Goal: Book appointment/travel/reservation

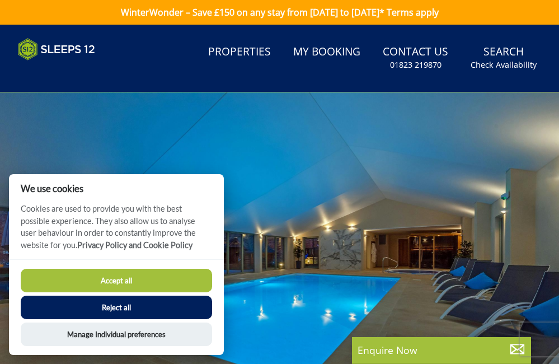
click at [112, 277] on button "Accept all" at bounding box center [116, 279] width 191 height 23
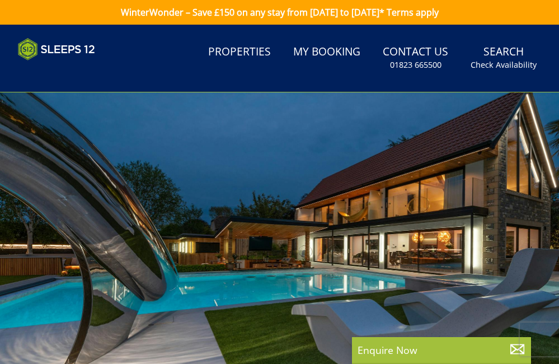
select select
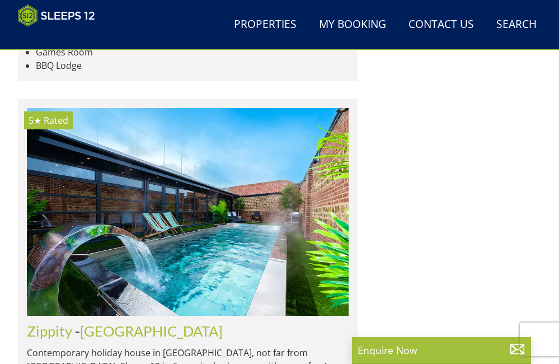
scroll to position [1611, 0]
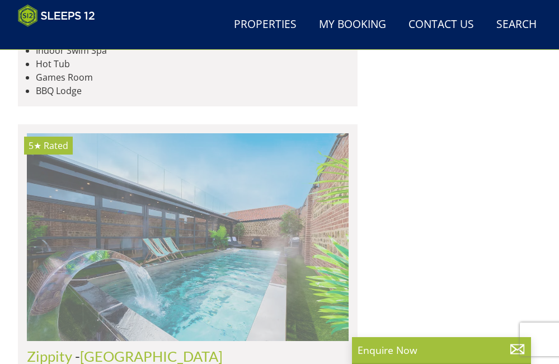
click at [192, 238] on img at bounding box center [188, 236] width 322 height 207
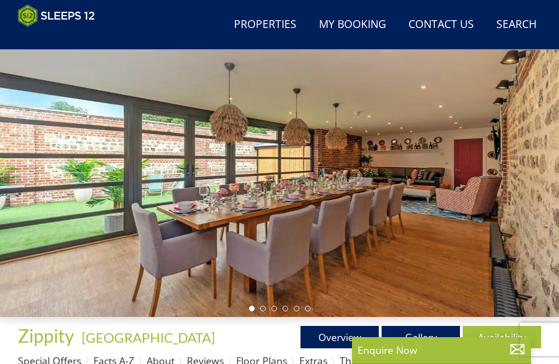
scroll to position [70, 0]
click at [266, 309] on ul at bounding box center [280, 308] width 62 height 6
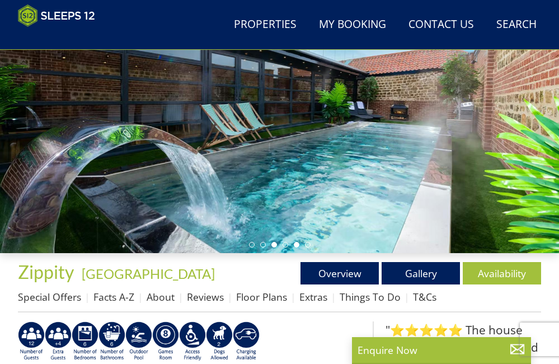
scroll to position [161, 0]
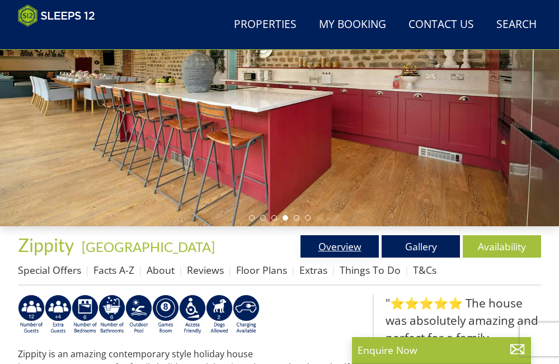
click at [342, 246] on link "Overview" at bounding box center [339, 246] width 78 height 22
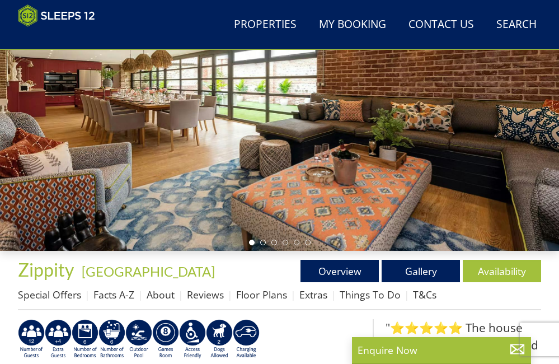
scroll to position [144, 0]
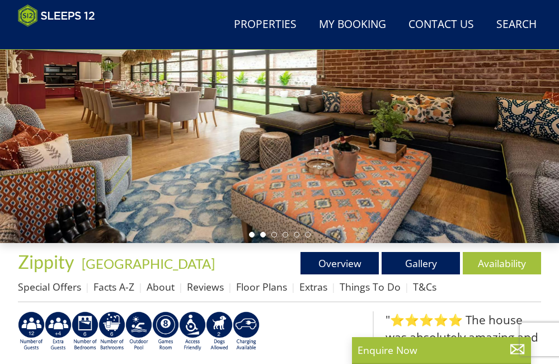
click at [263, 235] on li at bounding box center [263, 235] width 6 height 6
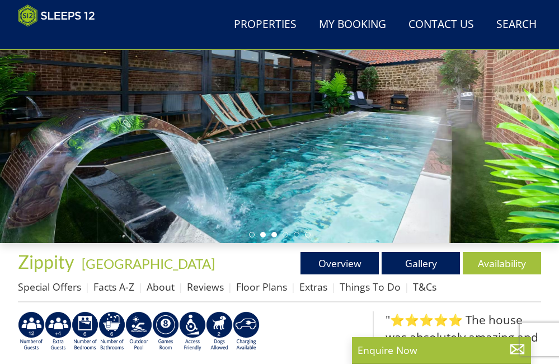
click at [272, 233] on li at bounding box center [274, 235] width 6 height 6
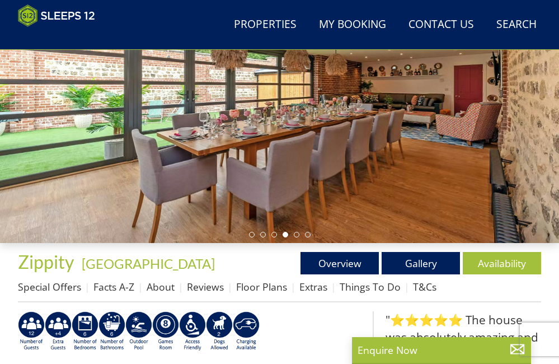
click at [284, 232] on li at bounding box center [285, 235] width 6 height 6
click at [286, 235] on li at bounding box center [285, 235] width 6 height 6
click at [298, 232] on li at bounding box center [297, 235] width 6 height 6
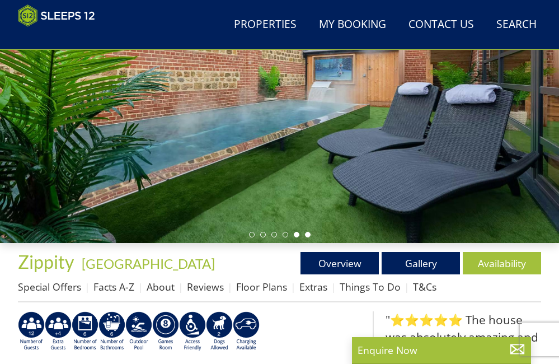
click at [309, 234] on li at bounding box center [308, 235] width 6 height 6
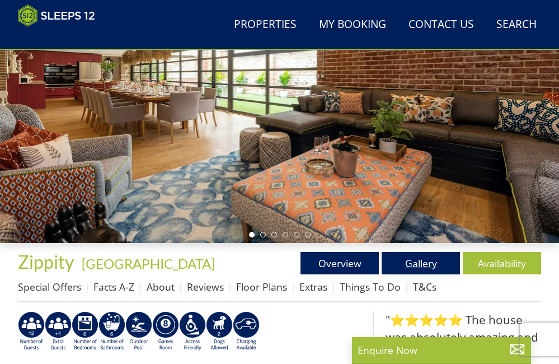
click at [416, 260] on link "Gallery" at bounding box center [420, 263] width 78 height 22
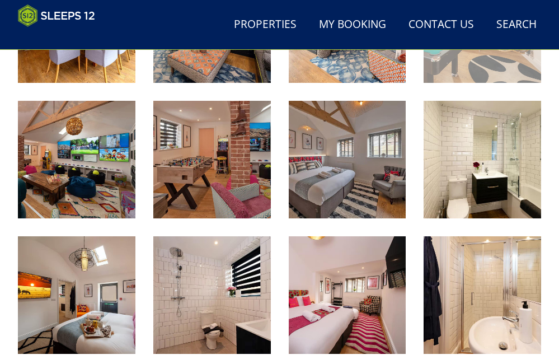
scroll to position [760, 0]
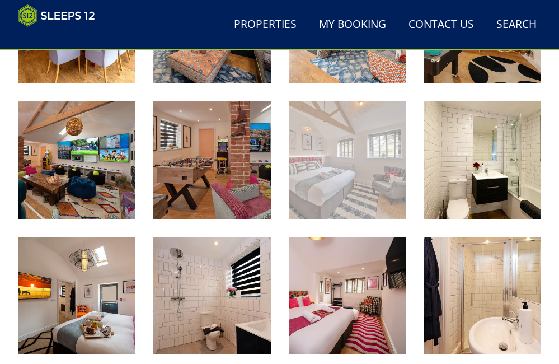
click at [368, 182] on img at bounding box center [347, 159] width 117 height 117
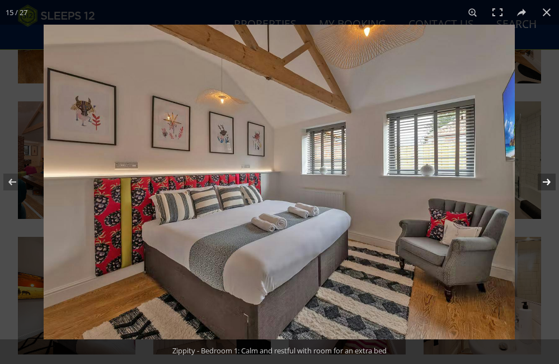
click at [548, 182] on button at bounding box center [539, 182] width 39 height 56
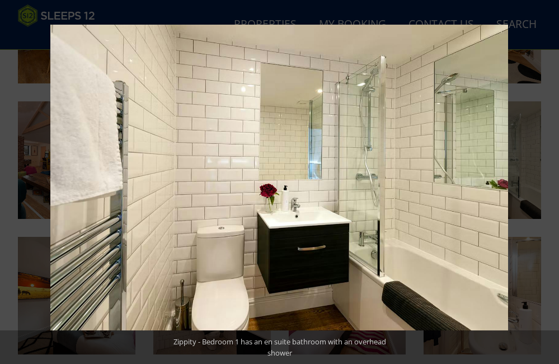
click at [548, 182] on button at bounding box center [539, 182] width 39 height 56
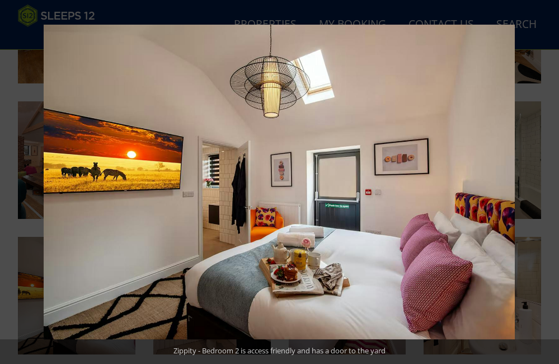
click at [548, 182] on button at bounding box center [539, 182] width 39 height 56
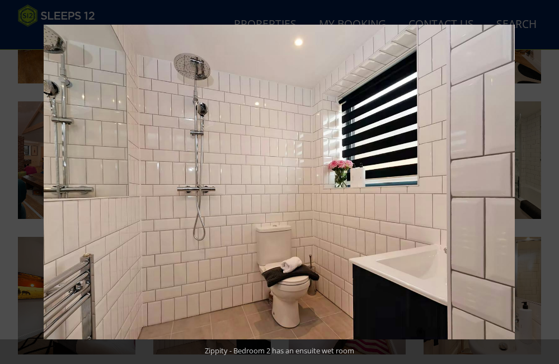
click at [548, 182] on button at bounding box center [539, 182] width 39 height 56
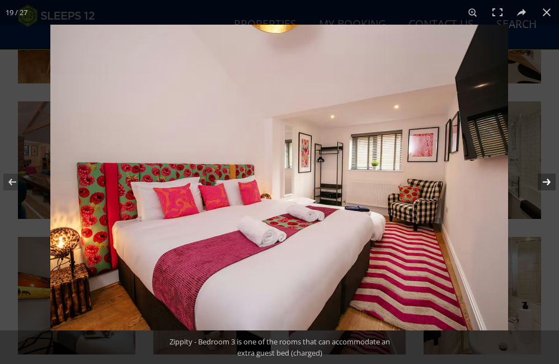
click at [549, 179] on button at bounding box center [539, 182] width 39 height 56
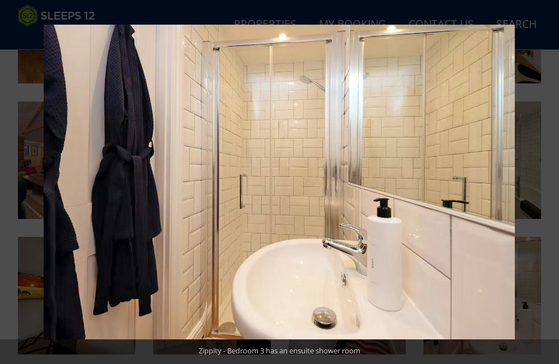
click at [549, 179] on button at bounding box center [539, 182] width 39 height 56
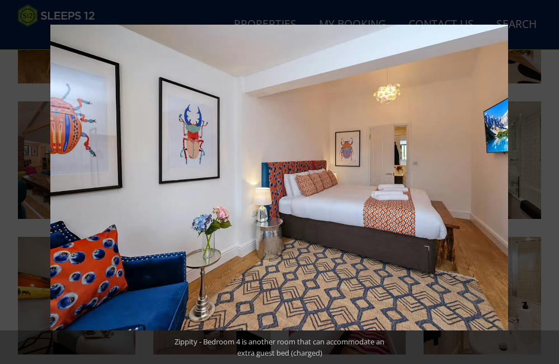
click at [549, 179] on button at bounding box center [539, 182] width 39 height 56
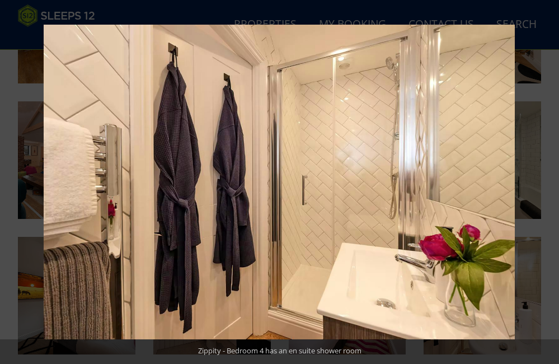
click at [549, 179] on button at bounding box center [539, 182] width 39 height 56
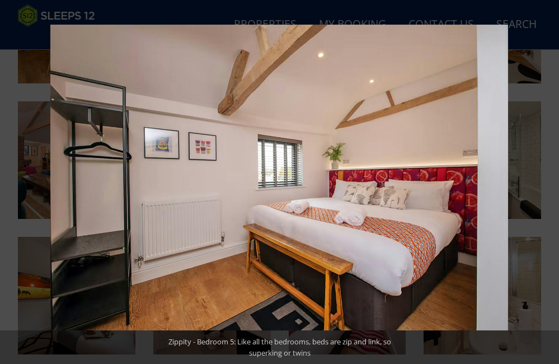
click at [549, 179] on button at bounding box center [539, 182] width 39 height 56
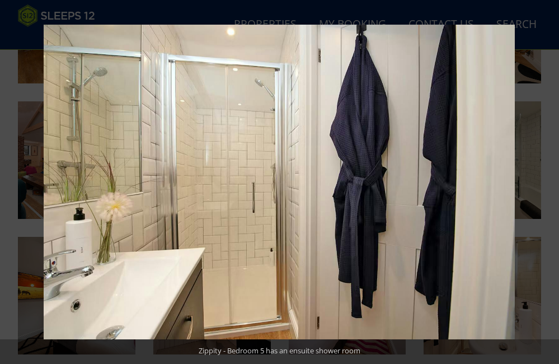
click at [549, 179] on button at bounding box center [539, 182] width 39 height 56
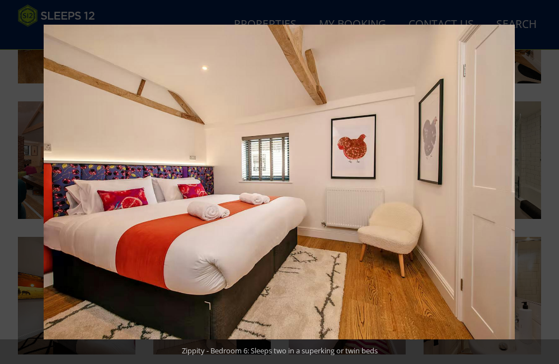
click at [549, 179] on button at bounding box center [539, 182] width 39 height 56
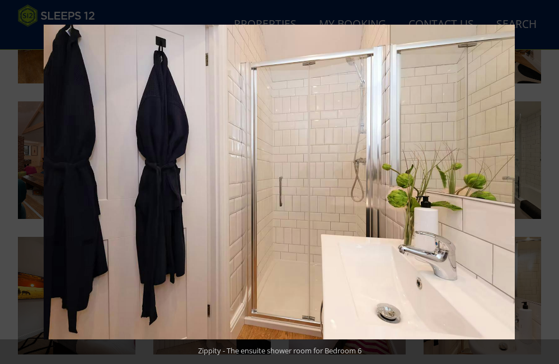
click at [549, 179] on button at bounding box center [539, 182] width 39 height 56
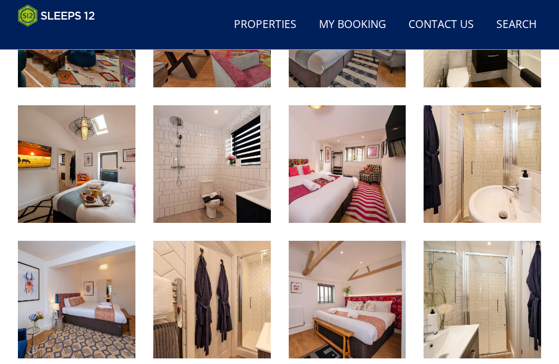
scroll to position [890, 0]
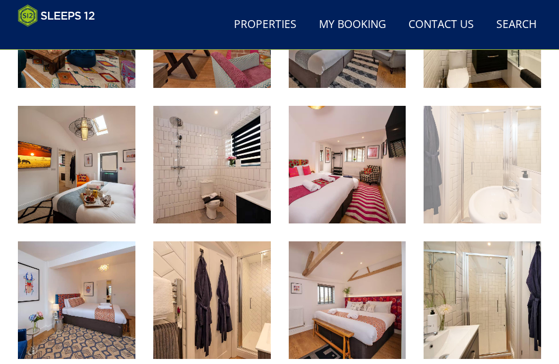
click at [498, 161] on img at bounding box center [481, 164] width 117 height 117
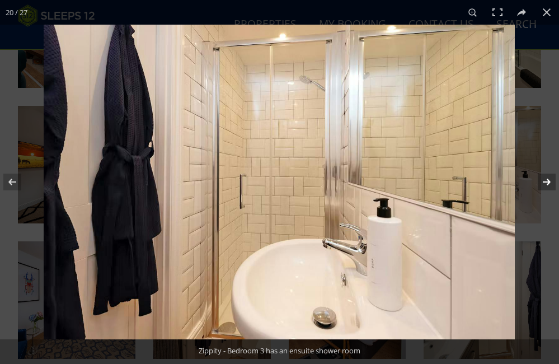
click at [549, 180] on button at bounding box center [539, 182] width 39 height 56
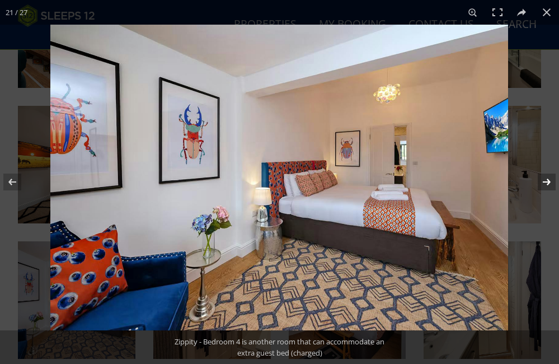
click at [549, 180] on button at bounding box center [539, 182] width 39 height 56
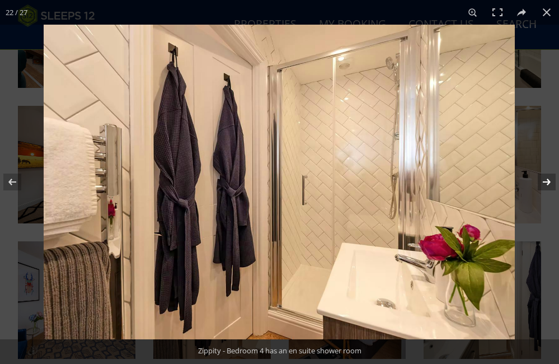
click at [549, 180] on button at bounding box center [539, 182] width 39 height 56
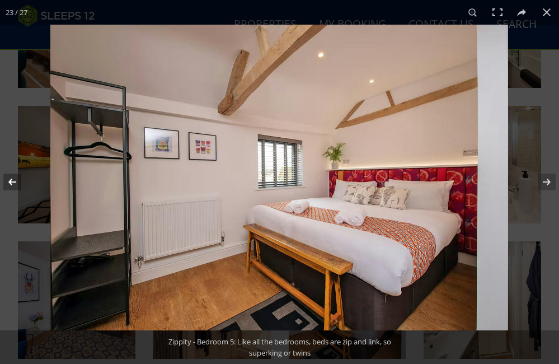
click at [13, 181] on button at bounding box center [19, 182] width 39 height 56
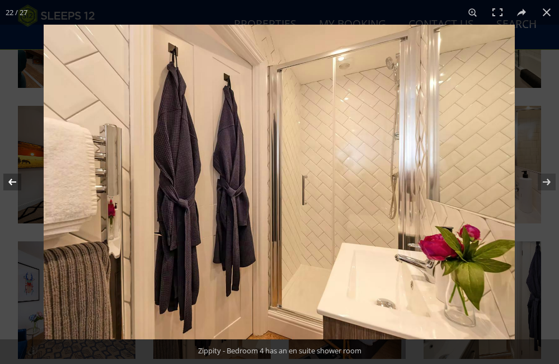
click at [13, 181] on button at bounding box center [19, 182] width 39 height 56
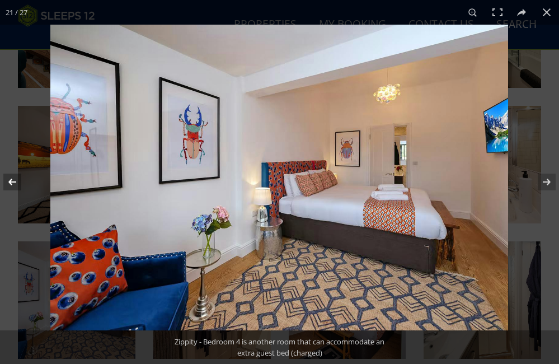
click at [13, 181] on button at bounding box center [19, 182] width 39 height 56
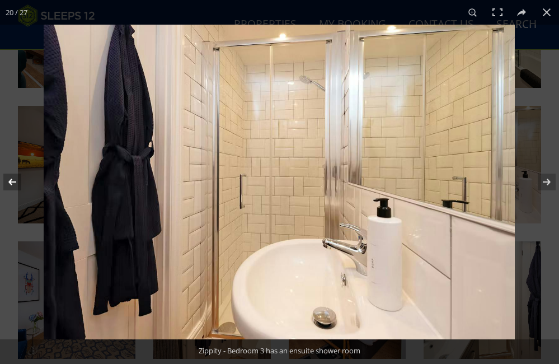
click at [13, 181] on button at bounding box center [19, 182] width 39 height 56
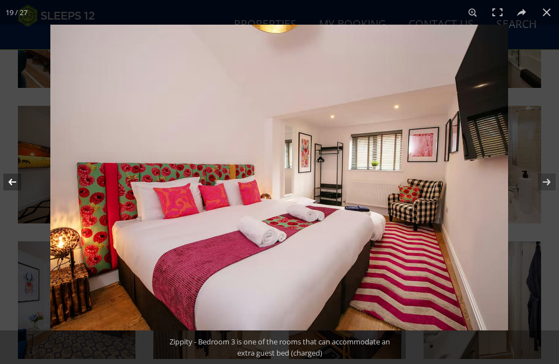
click at [13, 181] on button at bounding box center [19, 182] width 39 height 56
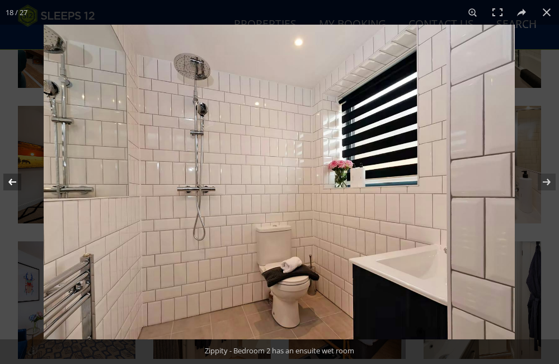
click at [13, 181] on button at bounding box center [19, 182] width 39 height 56
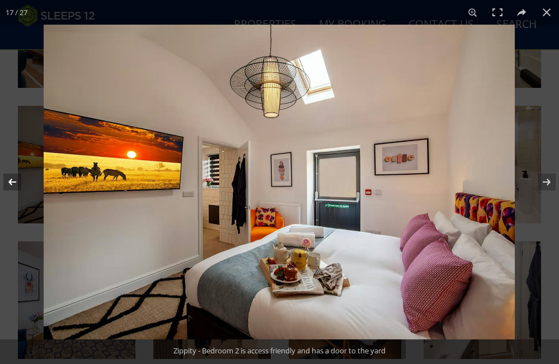
click at [13, 181] on button at bounding box center [19, 182] width 39 height 56
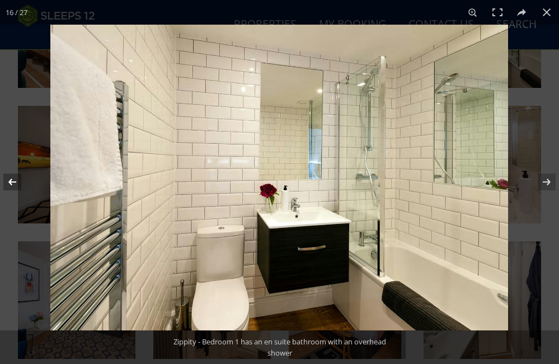
click at [13, 181] on button at bounding box center [19, 182] width 39 height 56
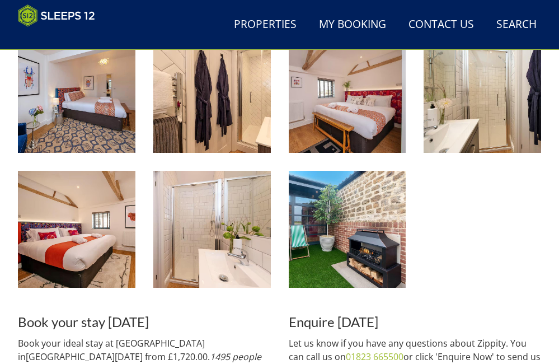
scroll to position [1108, 0]
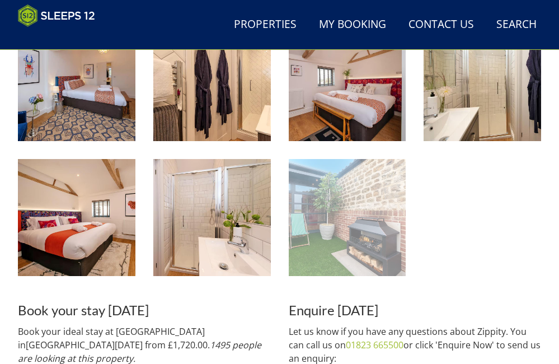
click at [341, 228] on img at bounding box center [347, 217] width 117 height 117
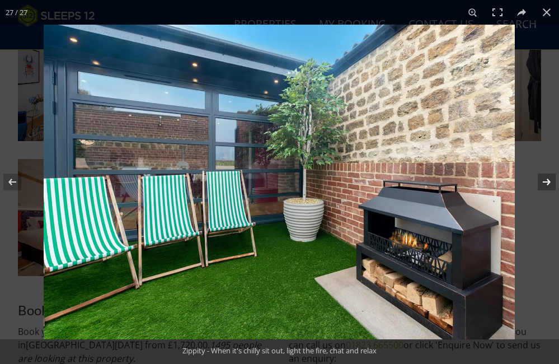
click at [550, 181] on button at bounding box center [539, 182] width 39 height 56
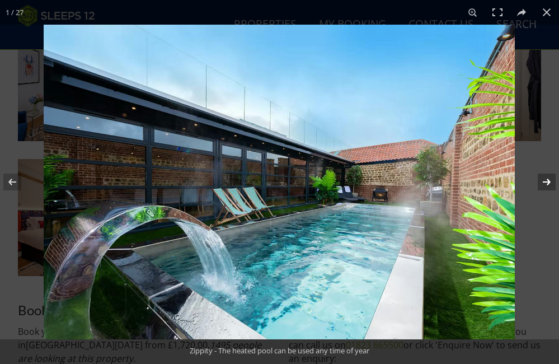
click at [550, 181] on button at bounding box center [539, 182] width 39 height 56
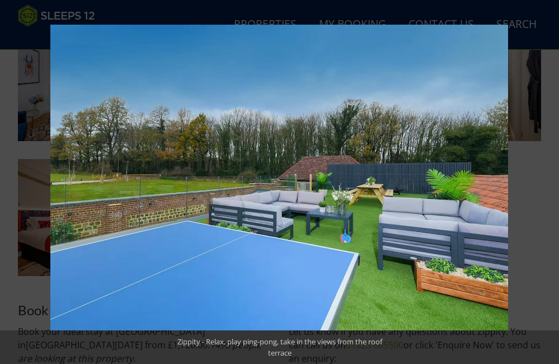
click at [550, 181] on button at bounding box center [539, 182] width 39 height 56
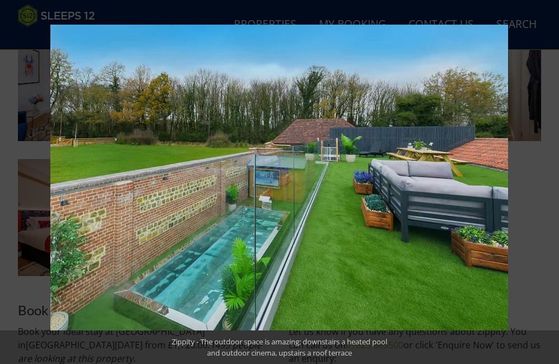
click at [550, 181] on button at bounding box center [539, 182] width 39 height 56
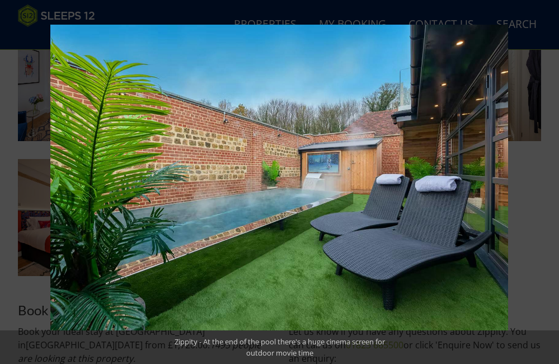
click at [550, 181] on button at bounding box center [539, 182] width 39 height 56
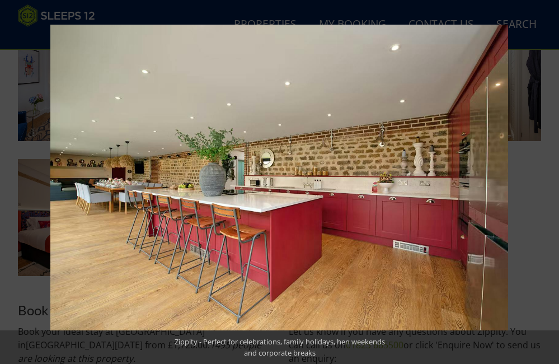
click at [550, 181] on button at bounding box center [539, 182] width 39 height 56
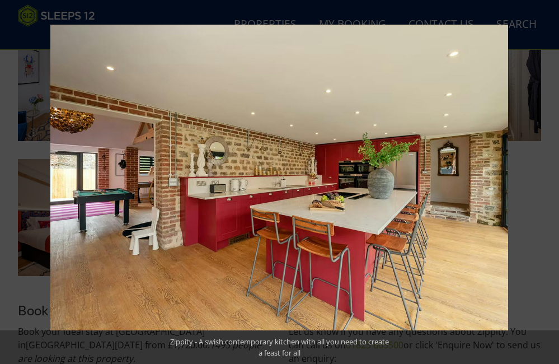
click at [550, 181] on button at bounding box center [539, 182] width 39 height 56
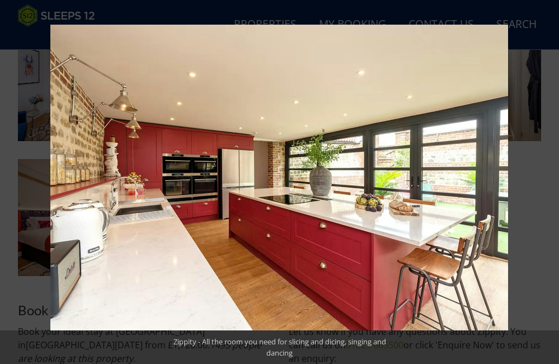
click at [550, 181] on button at bounding box center [539, 182] width 39 height 56
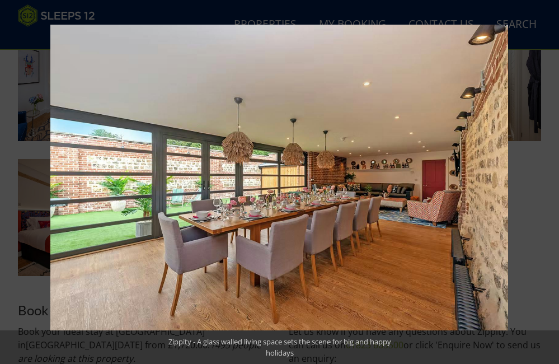
click at [550, 181] on button at bounding box center [539, 182] width 39 height 56
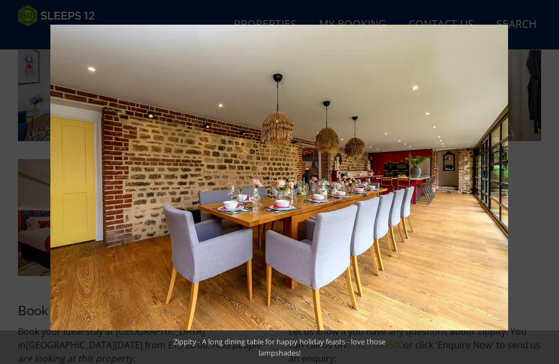
click at [550, 181] on button at bounding box center [539, 182] width 39 height 56
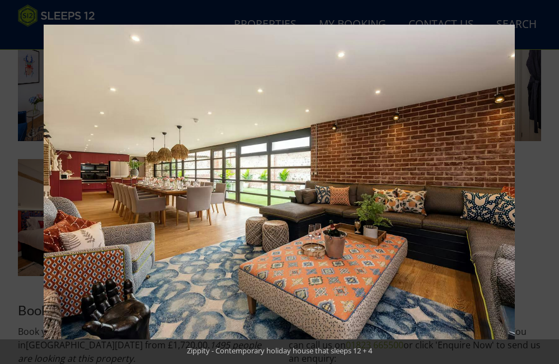
click at [550, 181] on button at bounding box center [539, 182] width 39 height 56
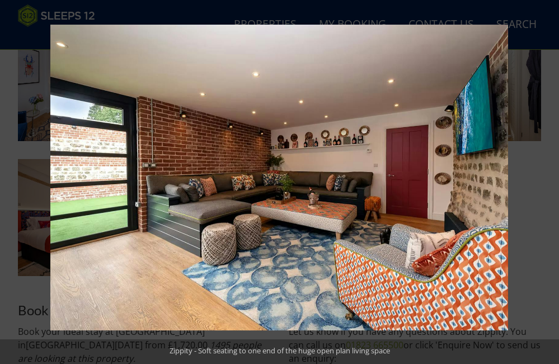
click at [550, 181] on button at bounding box center [539, 182] width 39 height 56
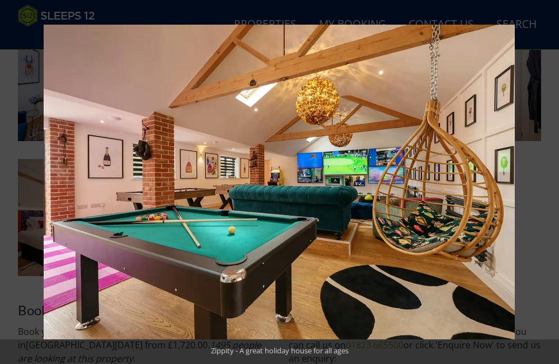
click at [550, 181] on button at bounding box center [539, 182] width 39 height 56
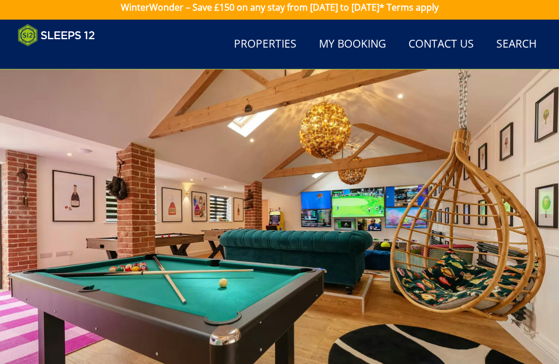
scroll to position [215, 0]
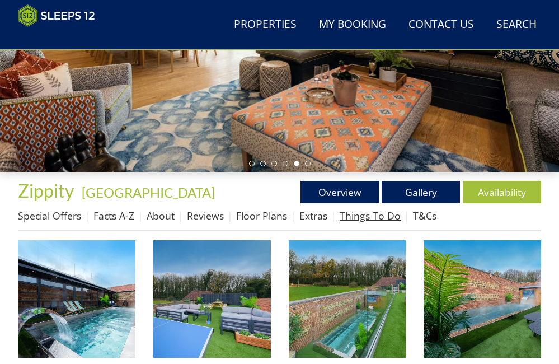
click at [365, 216] on link "Things To Do" at bounding box center [369, 215] width 61 height 13
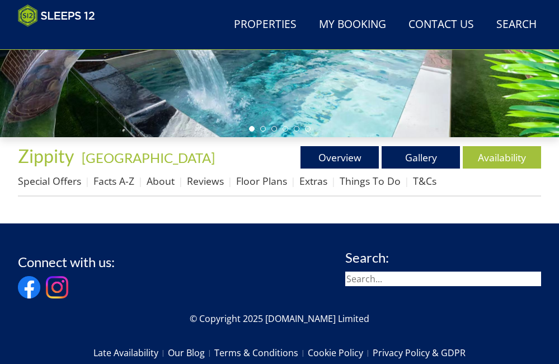
scroll to position [252, 0]
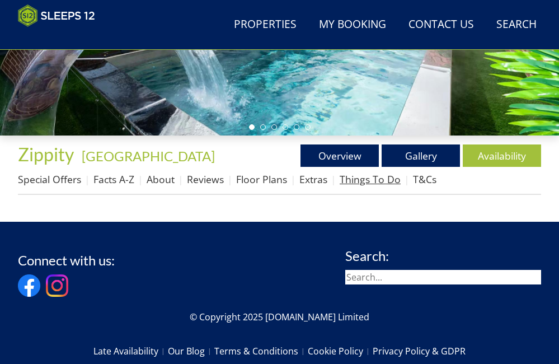
click at [375, 180] on link "Things To Do" at bounding box center [369, 178] width 61 height 13
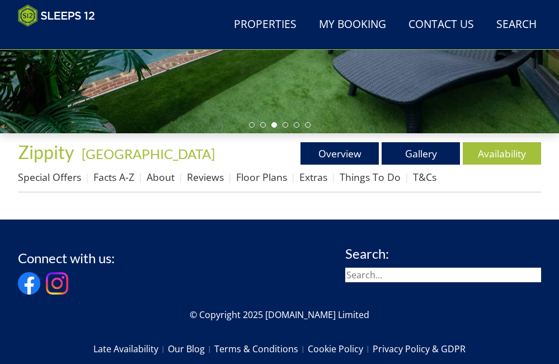
scroll to position [254, 0]
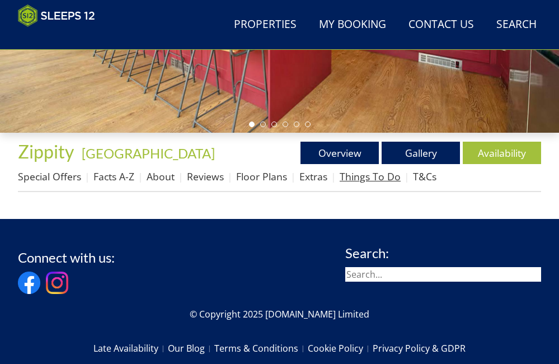
click at [356, 176] on link "Things To Do" at bounding box center [369, 175] width 61 height 13
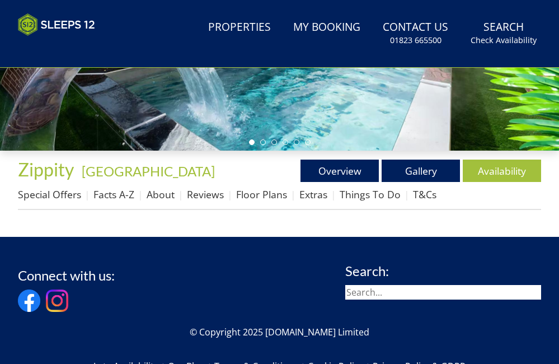
scroll to position [0, 0]
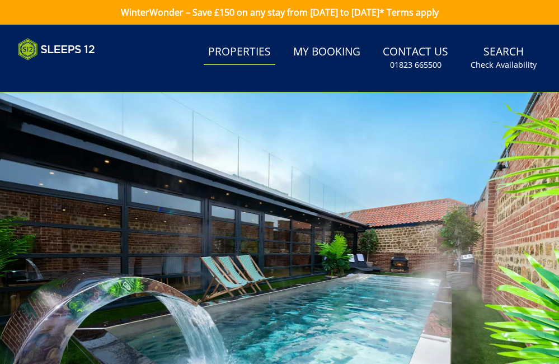
click at [243, 46] on link "Properties" at bounding box center [240, 52] width 72 height 25
